Goal: Transaction & Acquisition: Subscribe to service/newsletter

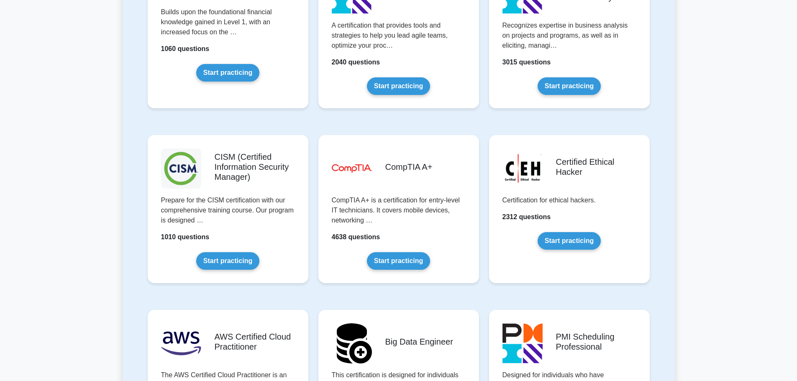
scroll to position [1130, 0]
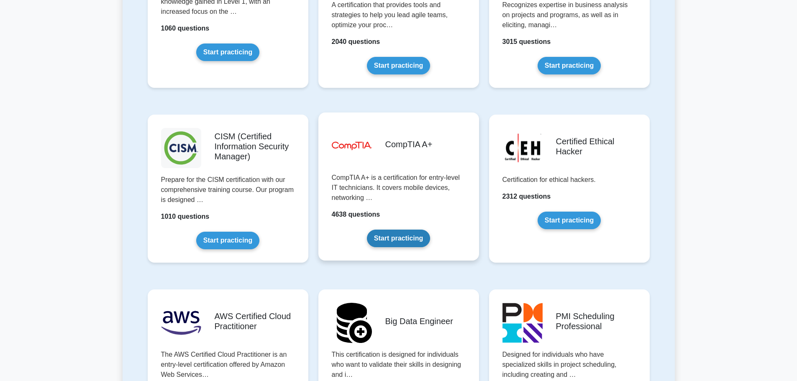
click at [423, 243] on link "Start practicing" at bounding box center [398, 239] width 63 height 18
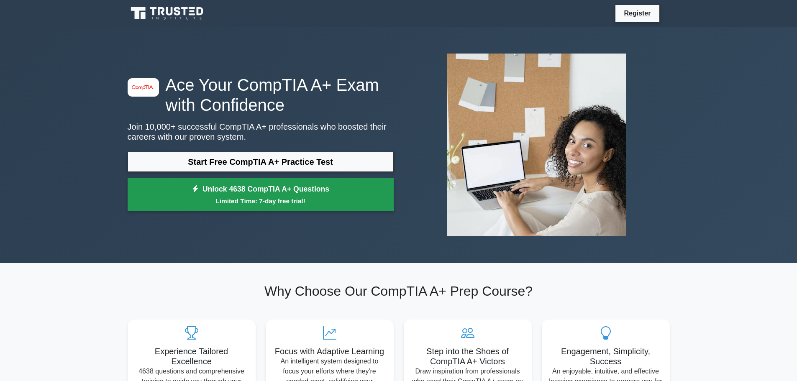
click at [317, 195] on link "Unlock 4638 CompTIA A+ Questions Limited Time: 7-day free trial!" at bounding box center [261, 194] width 266 height 33
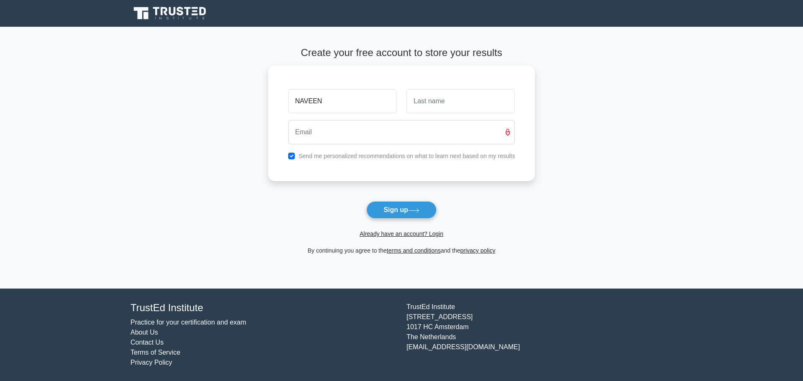
type input "NAVEEN"
type input "[PERSON_NAME]"
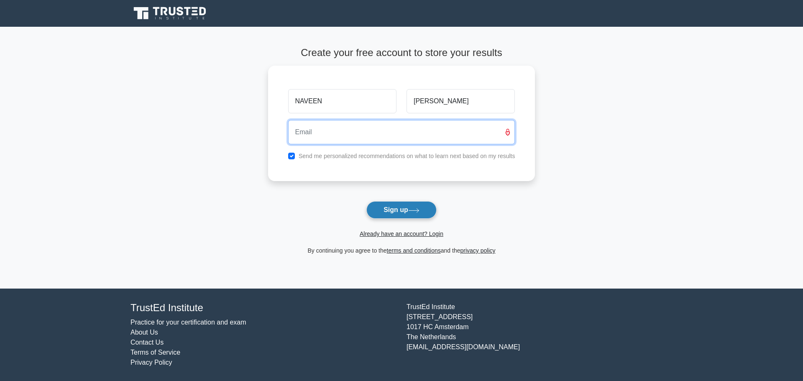
type input "[EMAIL_ADDRESS][DOMAIN_NAME]"
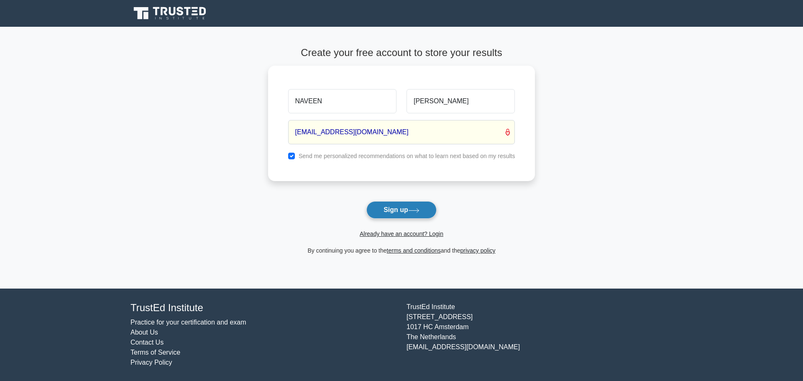
click at [405, 210] on button "Sign up" at bounding box center [401, 210] width 70 height 18
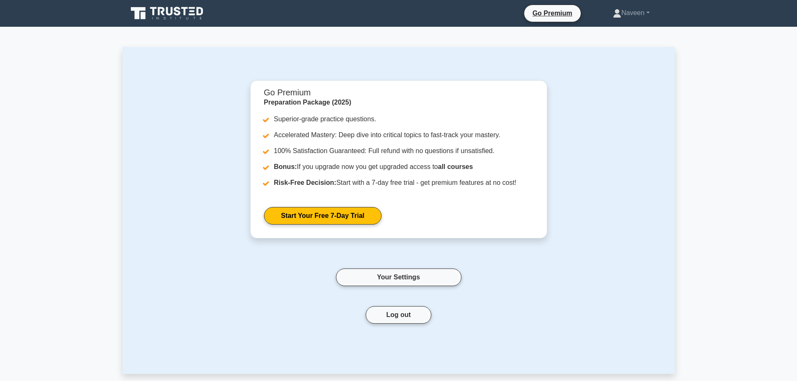
click at [186, 18] on icon at bounding box center [168, 13] width 80 height 16
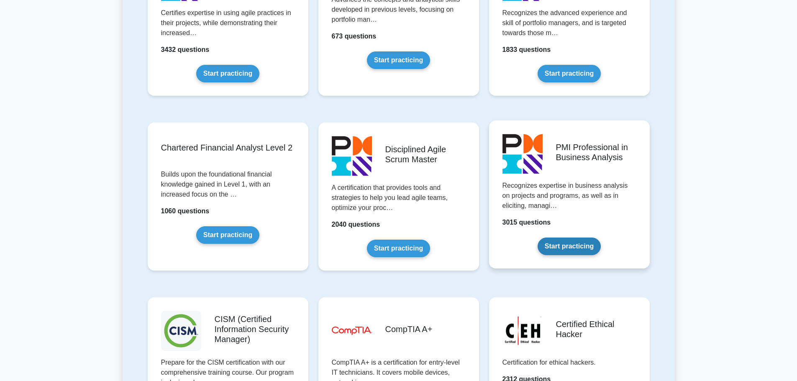
scroll to position [1046, 0]
